Goal: Task Accomplishment & Management: Use online tool/utility

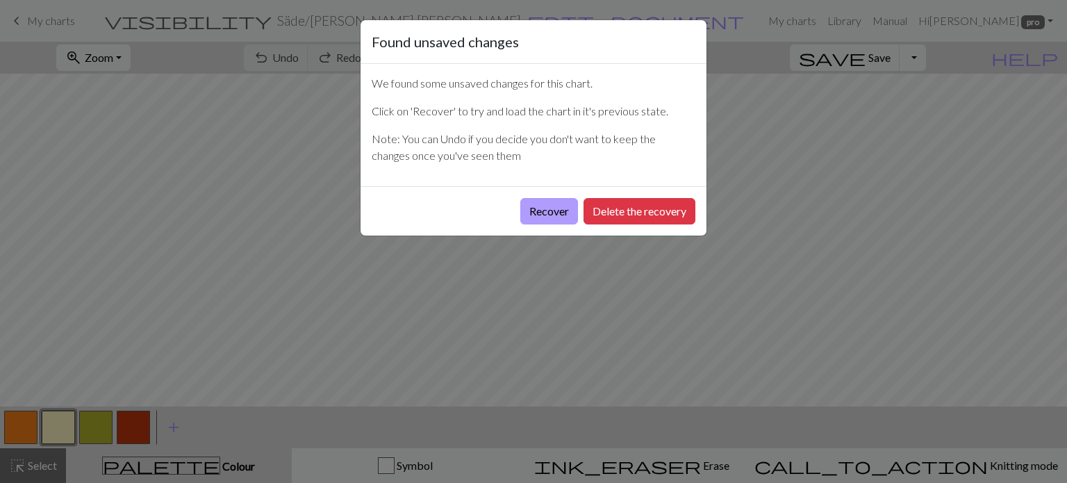
click at [547, 208] on button "Recover" at bounding box center [549, 211] width 58 height 26
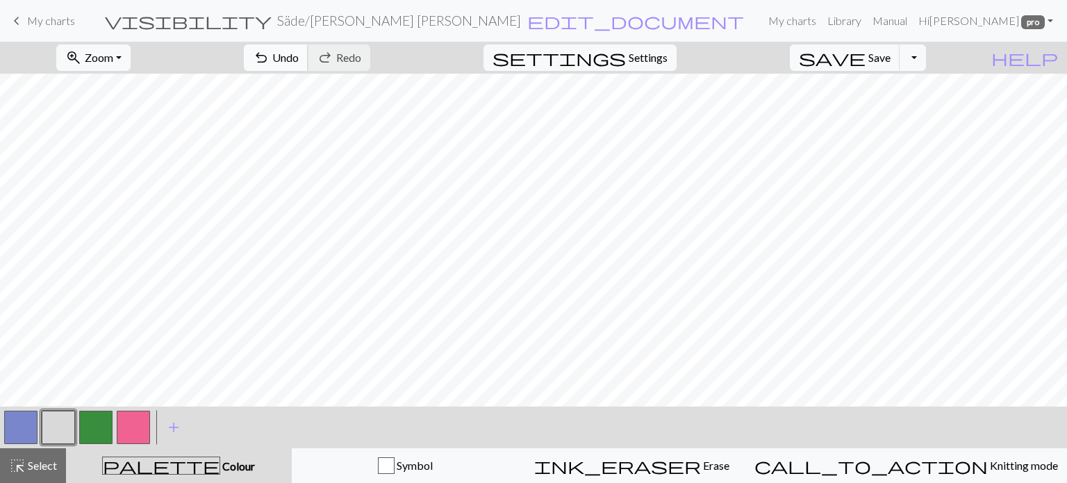
click at [270, 60] on span "undo" at bounding box center [261, 57] width 17 height 19
click at [350, 60] on div "undo Undo Undo redo Redo Redo" at bounding box center [306, 58] width 147 height 32
click at [334, 57] on span "redo" at bounding box center [325, 57] width 17 height 19
click at [381, 57] on div "undo Undo Undo redo Redo Redo" at bounding box center [306, 58] width 147 height 32
click at [891, 58] on span "Save" at bounding box center [880, 57] width 22 height 13
